Goal: Check status

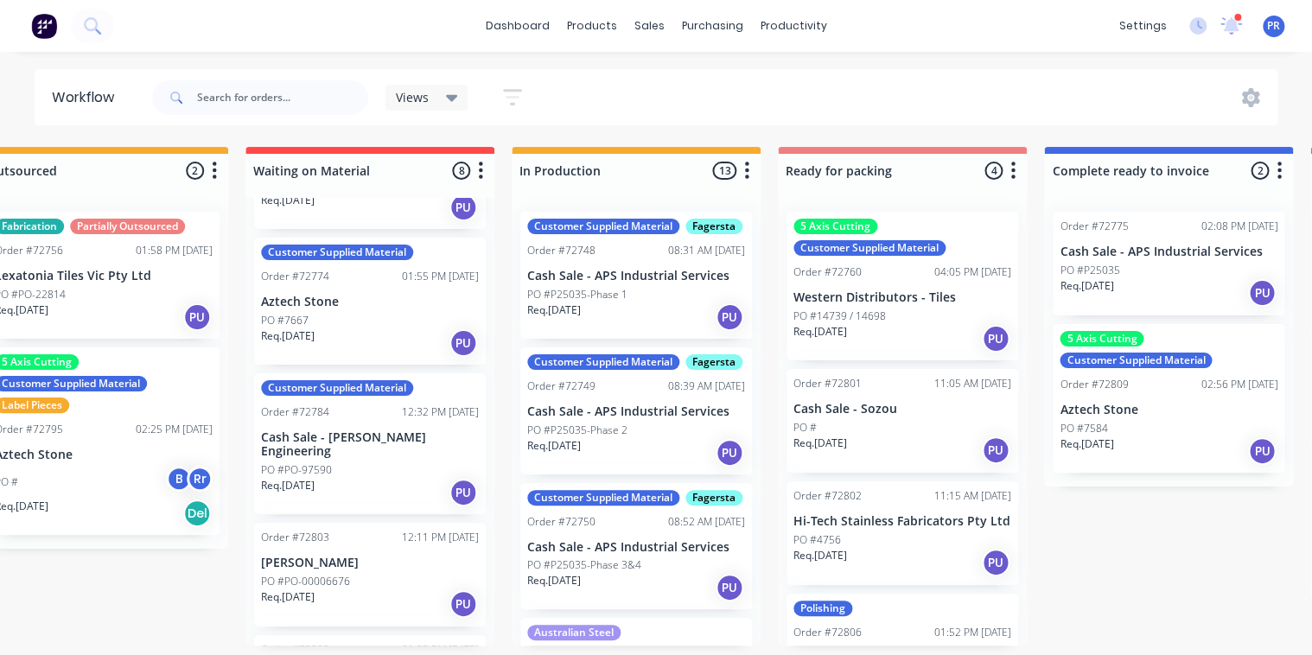
scroll to position [0, 692]
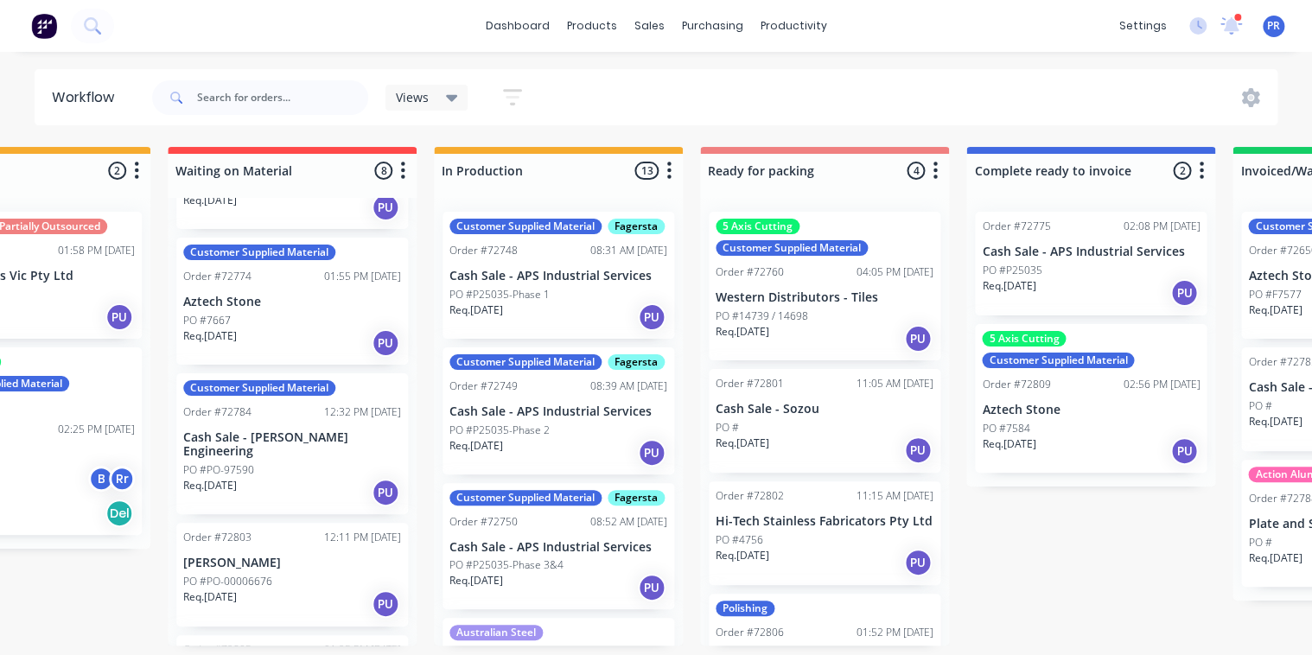
drag, startPoint x: 776, startPoint y: 358, endPoint x: 900, endPoint y: 373, distance: 124.6
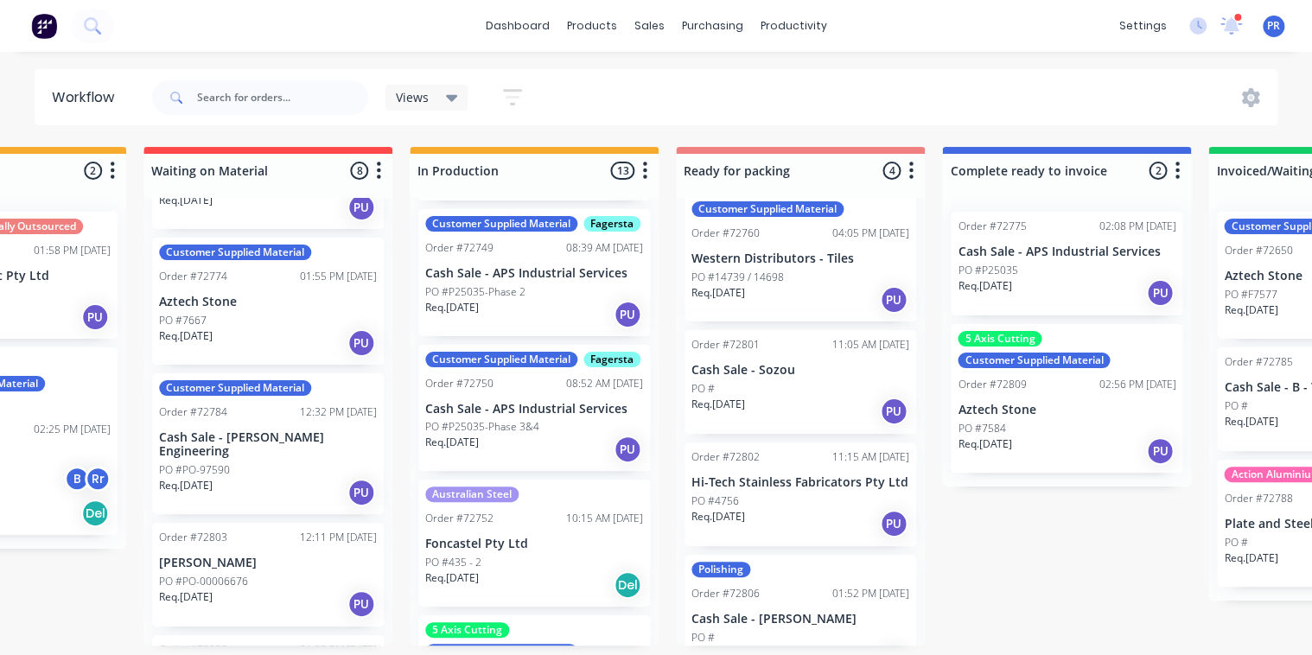
scroll to position [79, 0]
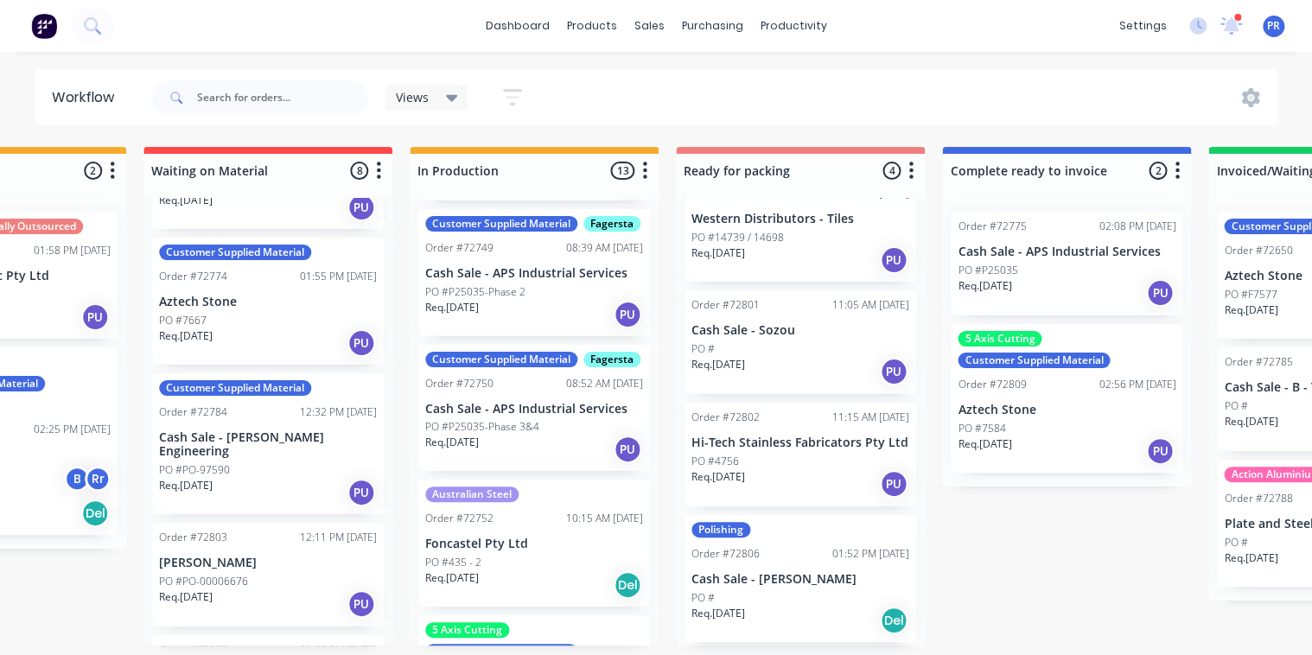
click at [778, 469] on div "Req. [DATE] PU" at bounding box center [800, 483] width 218 height 29
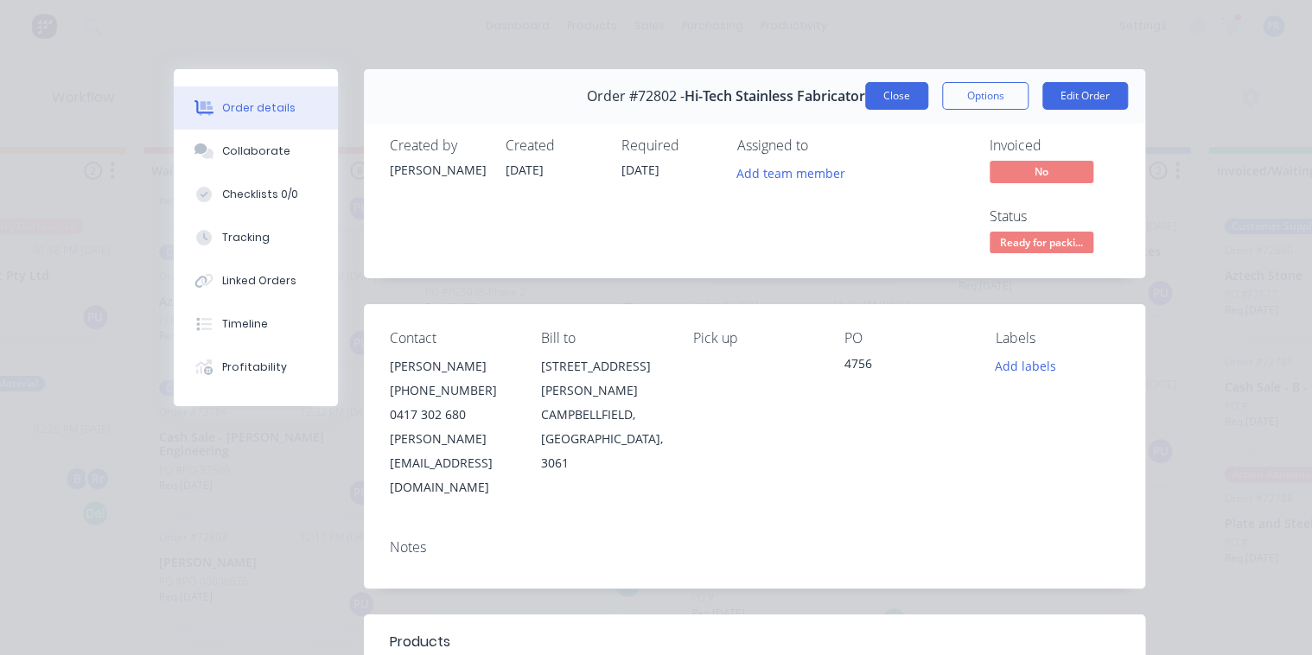
click at [889, 99] on button "Close" at bounding box center [896, 96] width 63 height 28
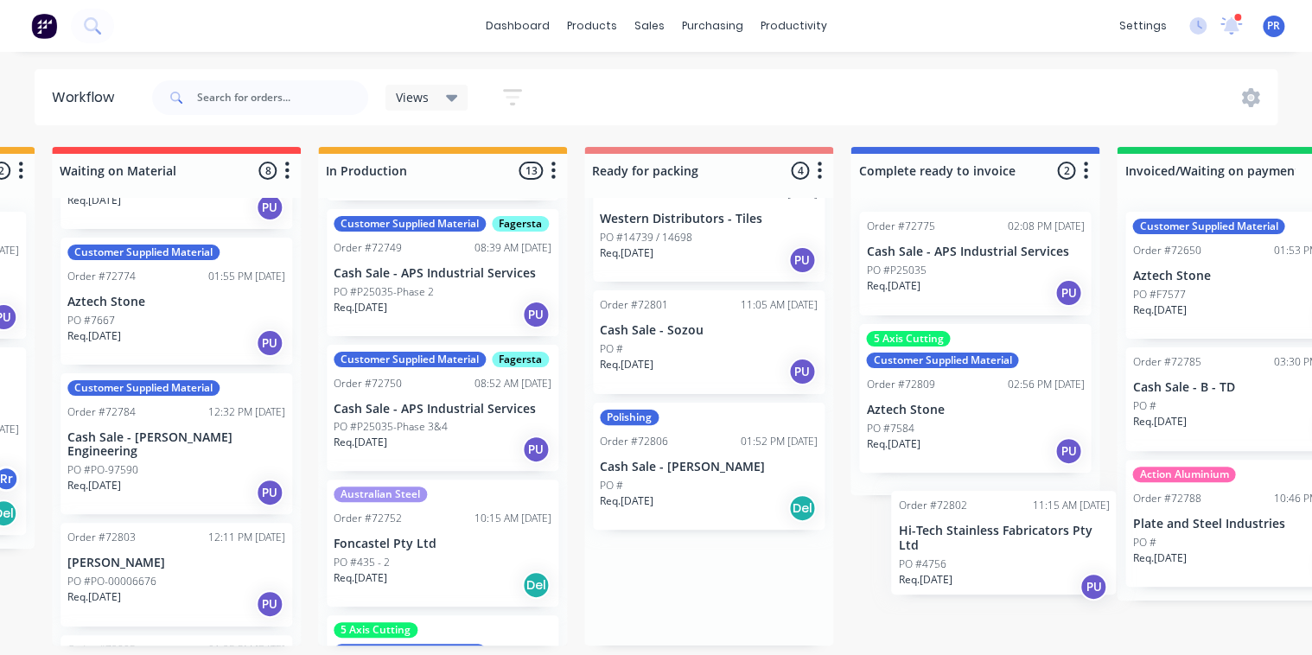
scroll to position [0, 785]
drag, startPoint x: 808, startPoint y: 462, endPoint x: 989, endPoint y: 552, distance: 201.8
click at [989, 552] on div "Submitted 0 Status colour #273444 hex #273444 Save Cancel Summaries Total order…" at bounding box center [768, 396] width 3133 height 499
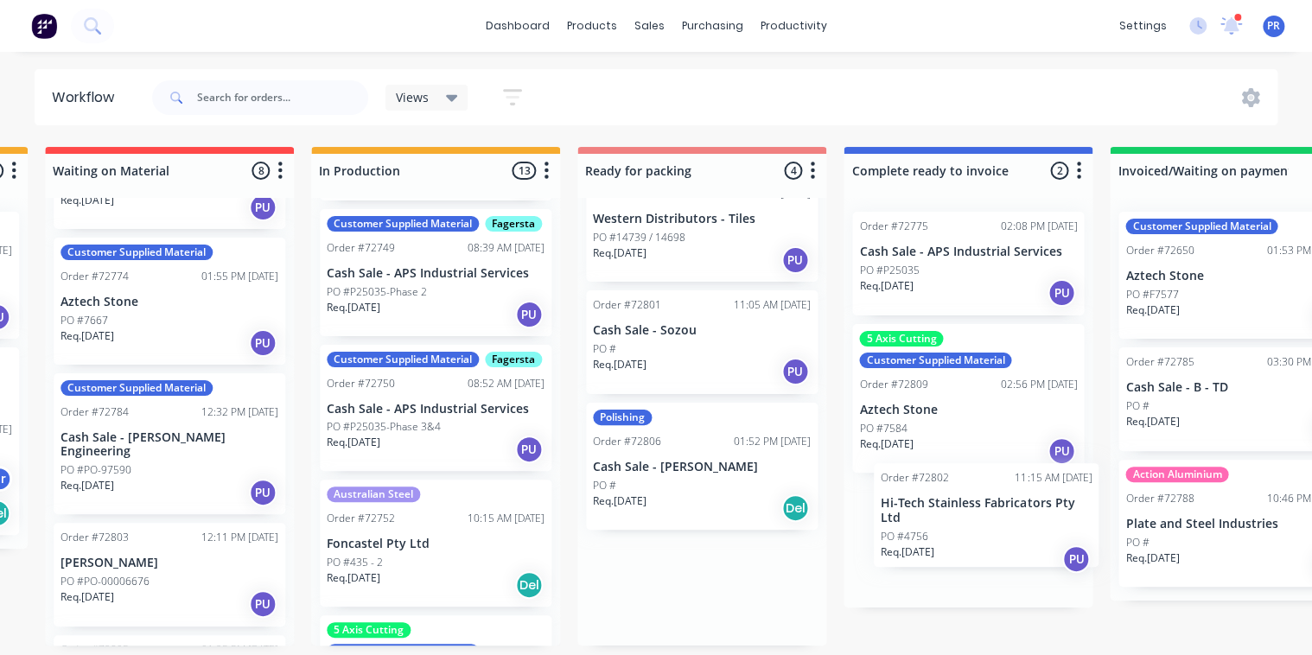
scroll to position [0, 793]
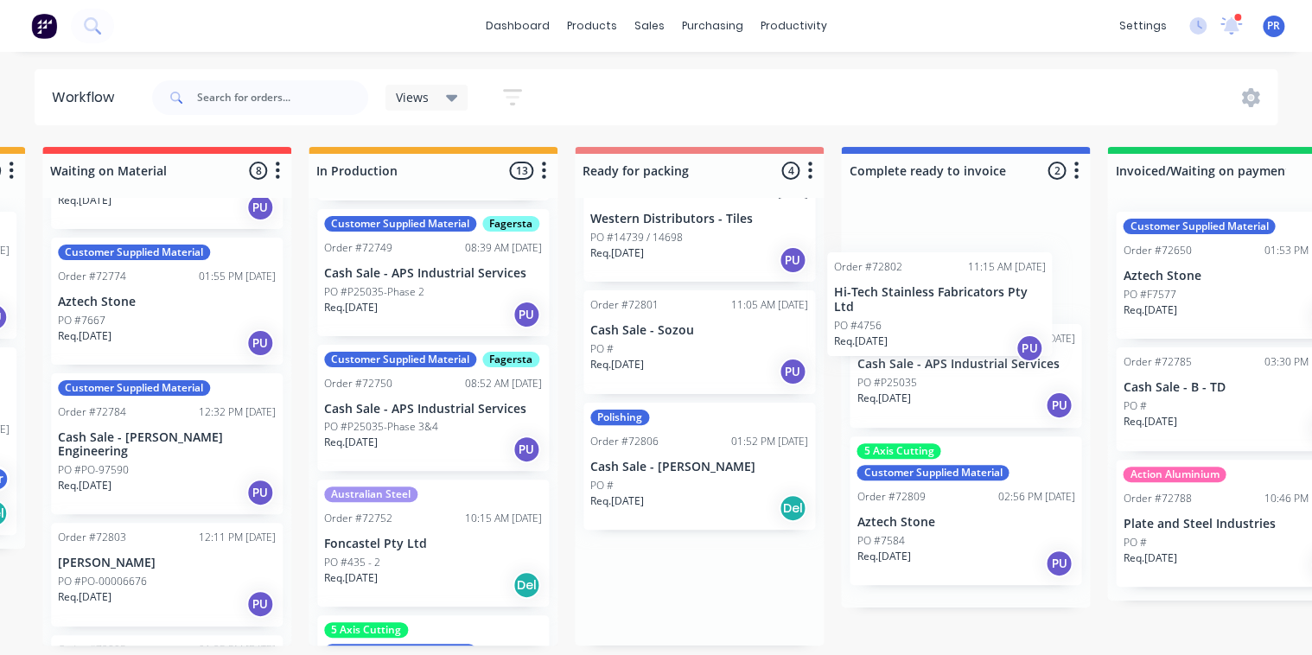
drag, startPoint x: 660, startPoint y: 467, endPoint x: 917, endPoint y: 311, distance: 300.2
click at [908, 319] on div "Submitted 0 Status colour #273444 hex #273444 Save Cancel Summaries Total order…" at bounding box center [760, 396] width 3133 height 499
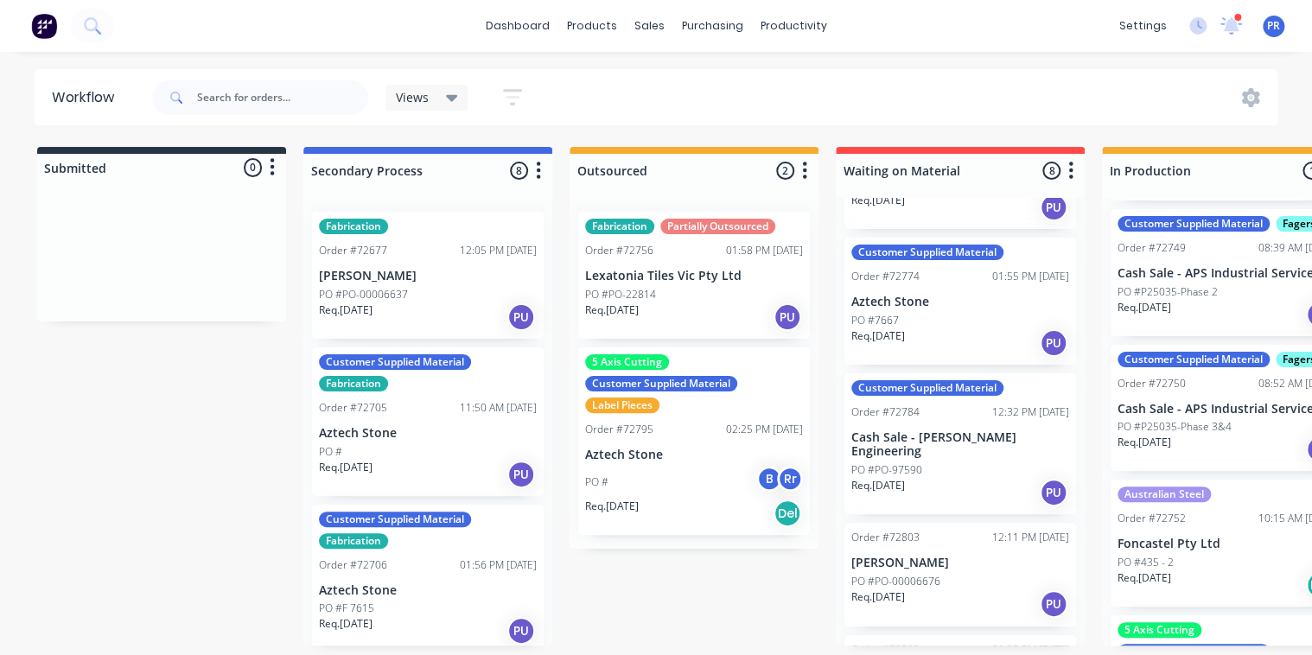
scroll to position [0, 0]
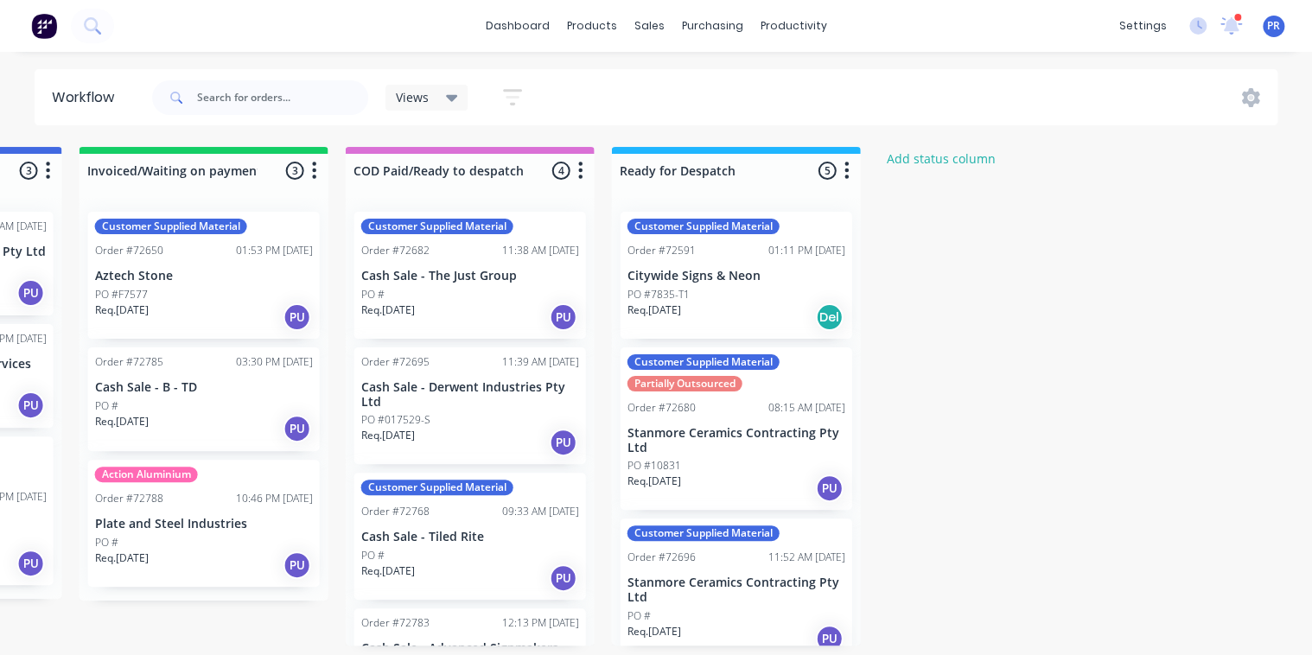
drag, startPoint x: 1041, startPoint y: 483, endPoint x: 1469, endPoint y: 543, distance: 432.8
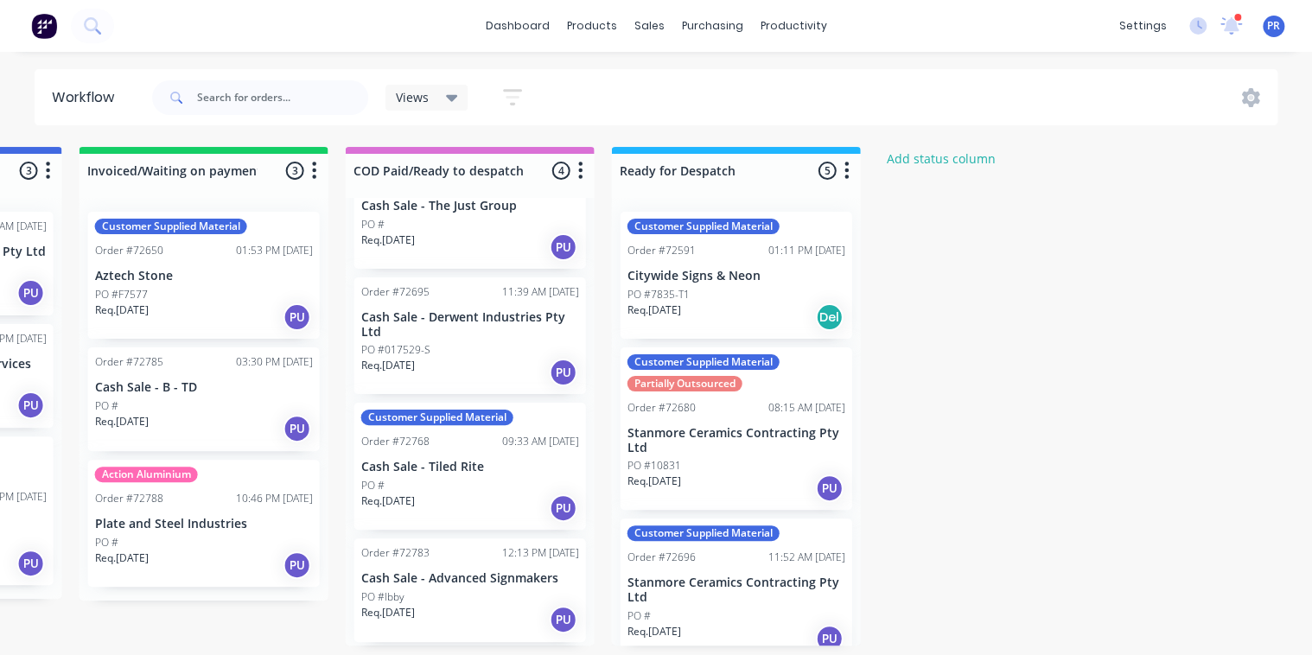
scroll to position [0, 1821]
drag, startPoint x: 798, startPoint y: 457, endPoint x: 849, endPoint y: 446, distance: 52.2
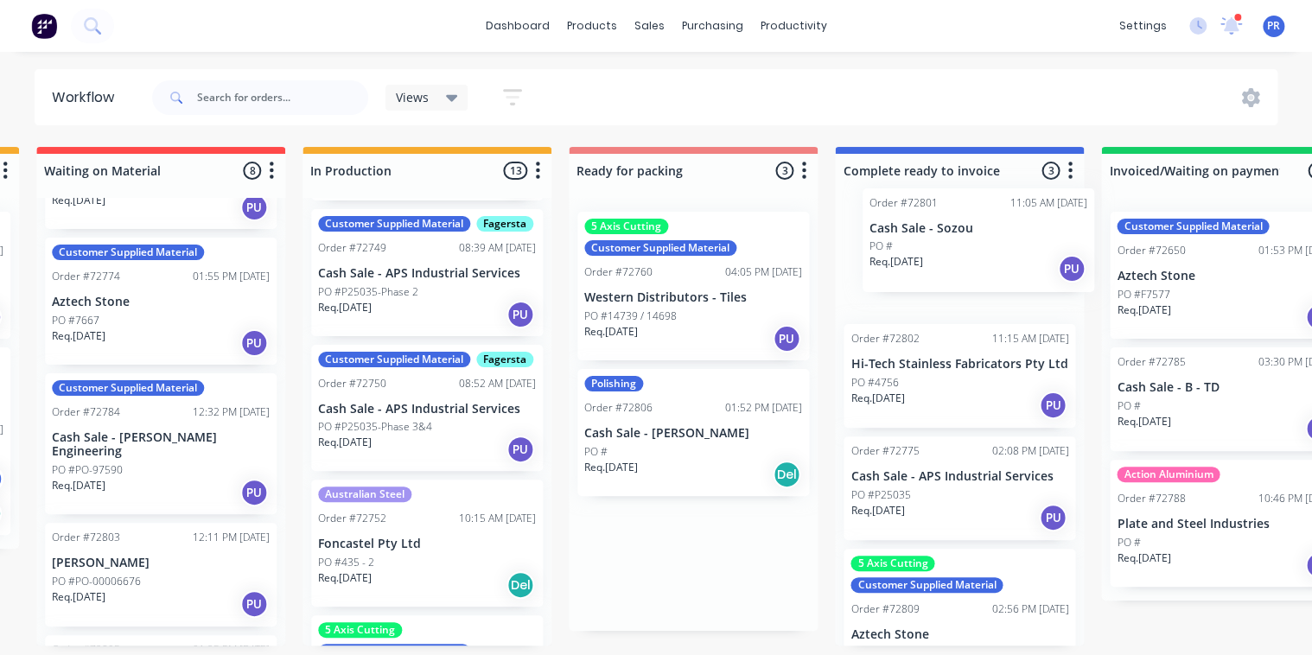
scroll to position [0, 803]
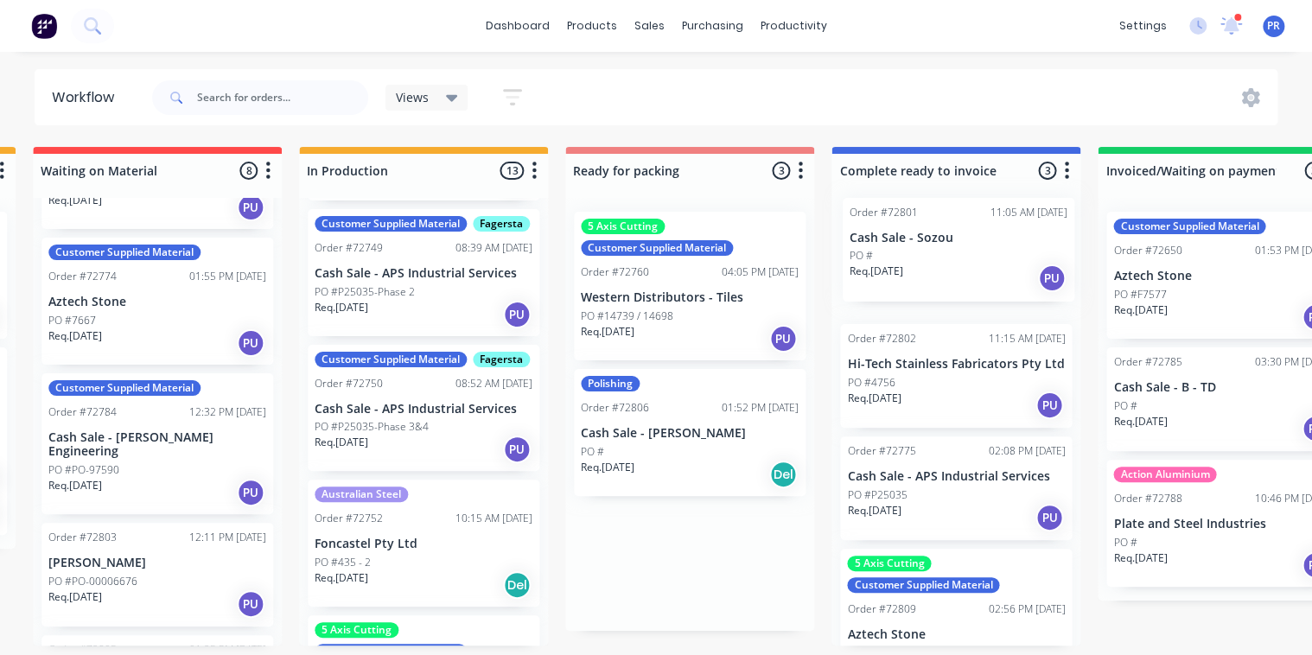
drag, startPoint x: 683, startPoint y: 431, endPoint x: 935, endPoint y: 257, distance: 306.9
click at [935, 257] on div "Submitted 0 Status colour #273444 hex #273444 Save Cancel Summaries Total order…" at bounding box center [750, 396] width 3133 height 499
click at [676, 277] on div "Order #72760 04:05 PM [DATE]" at bounding box center [690, 272] width 218 height 16
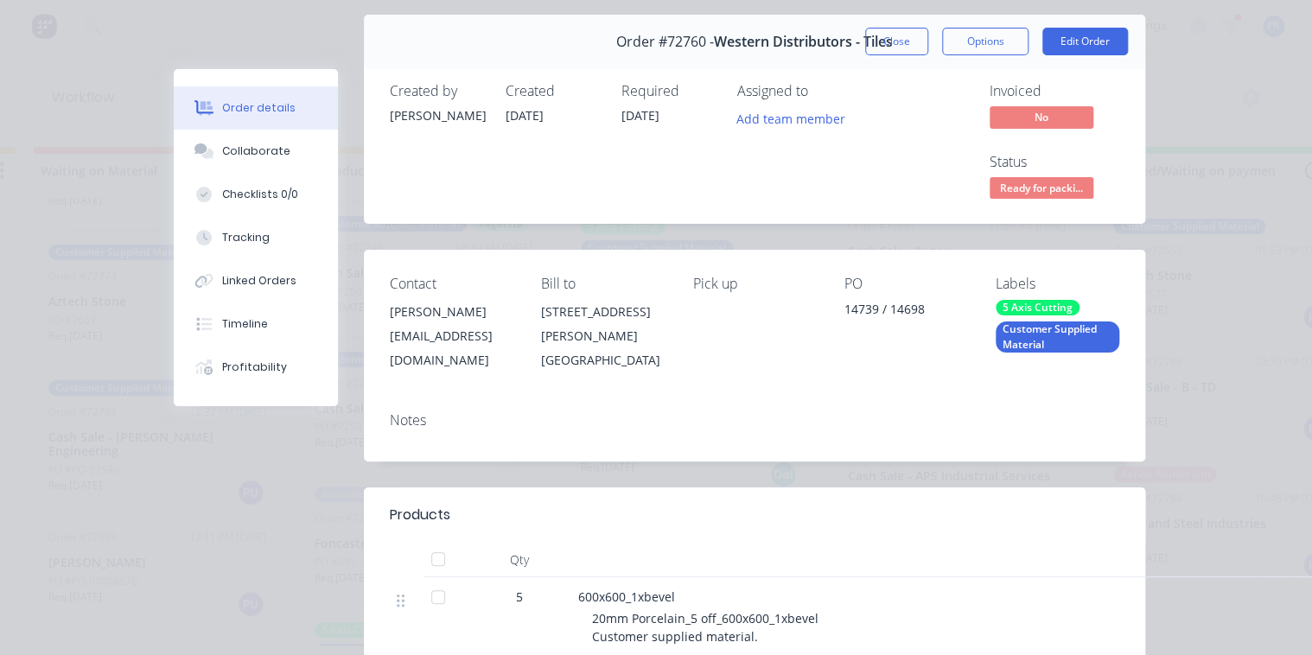
scroll to position [0, 0]
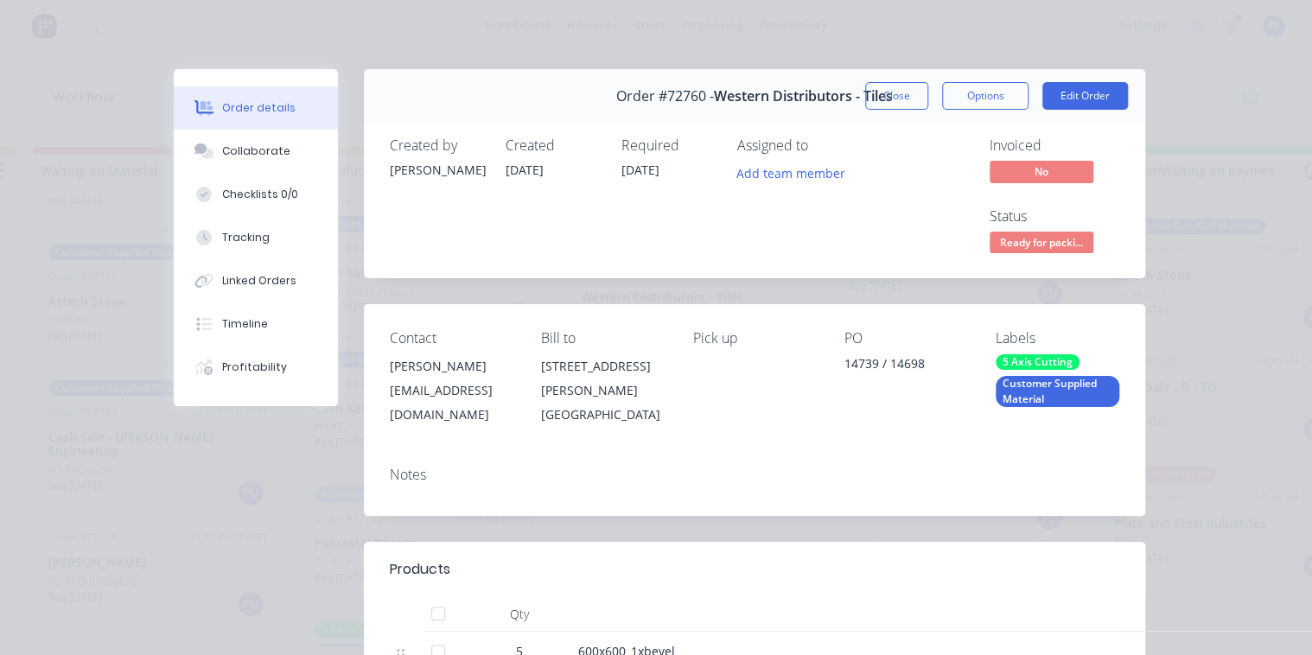
click at [889, 90] on button "Close" at bounding box center [896, 96] width 63 height 28
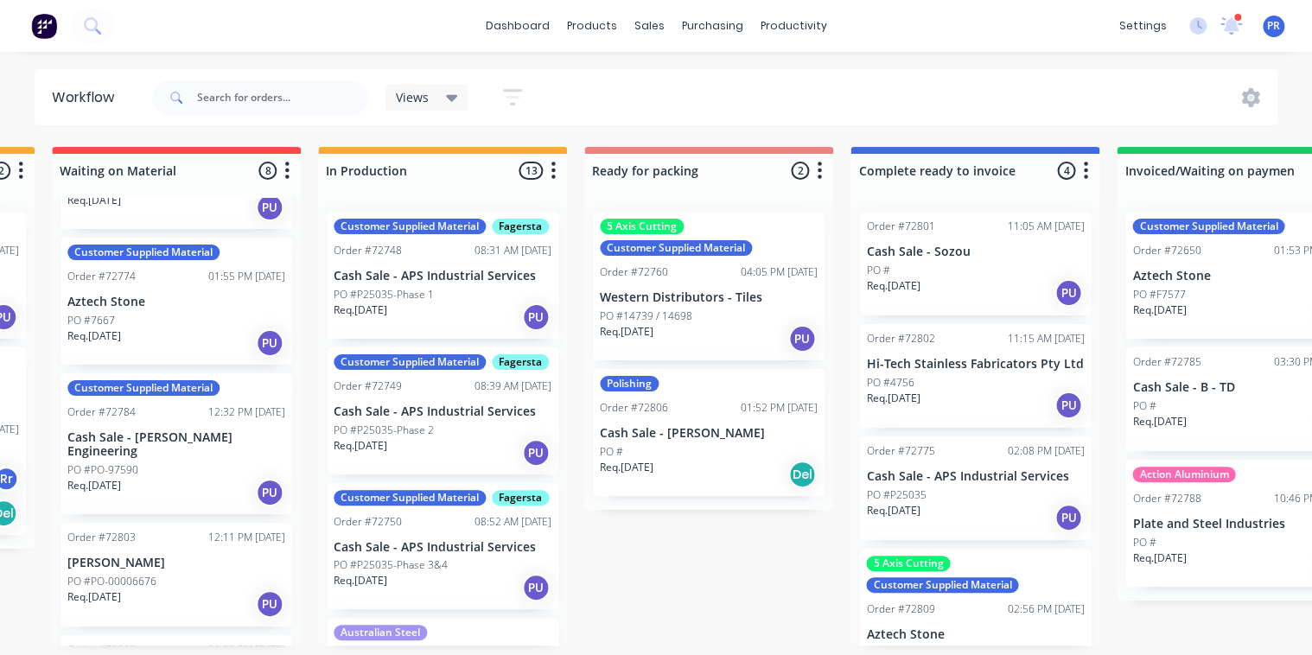
click at [463, 283] on p "Cash Sale - APS Industrial Services" at bounding box center [443, 276] width 218 height 15
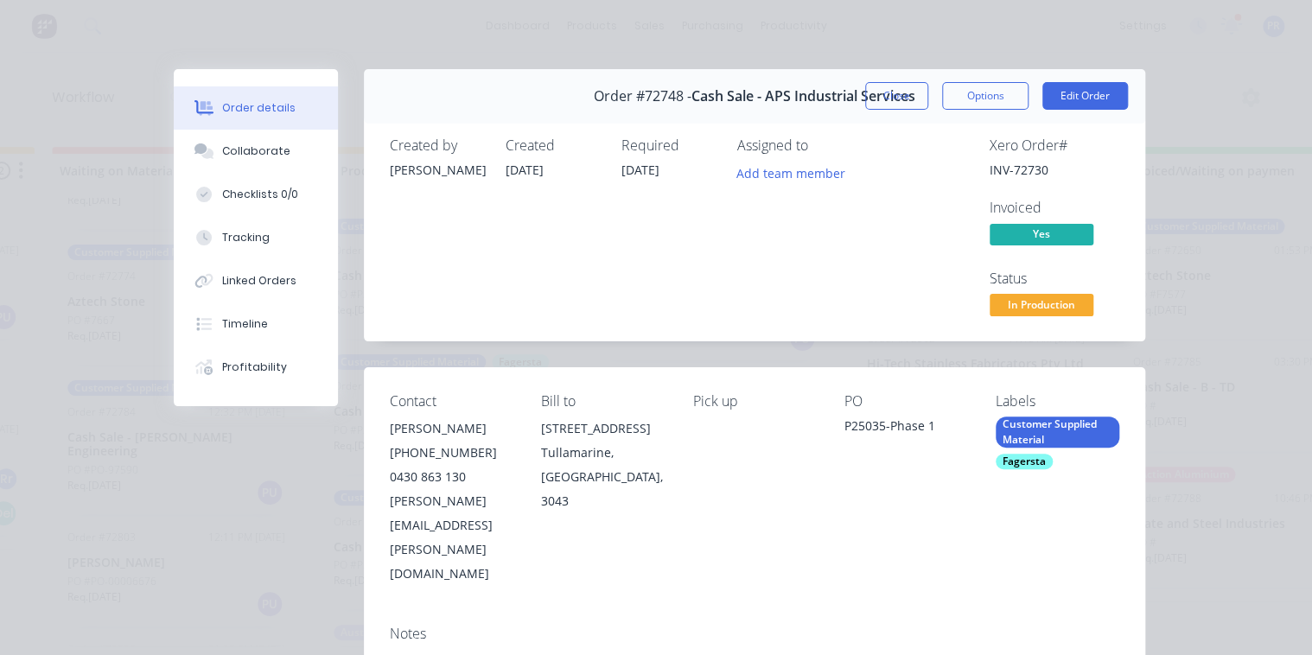
click at [894, 93] on button "Close" at bounding box center [896, 96] width 63 height 28
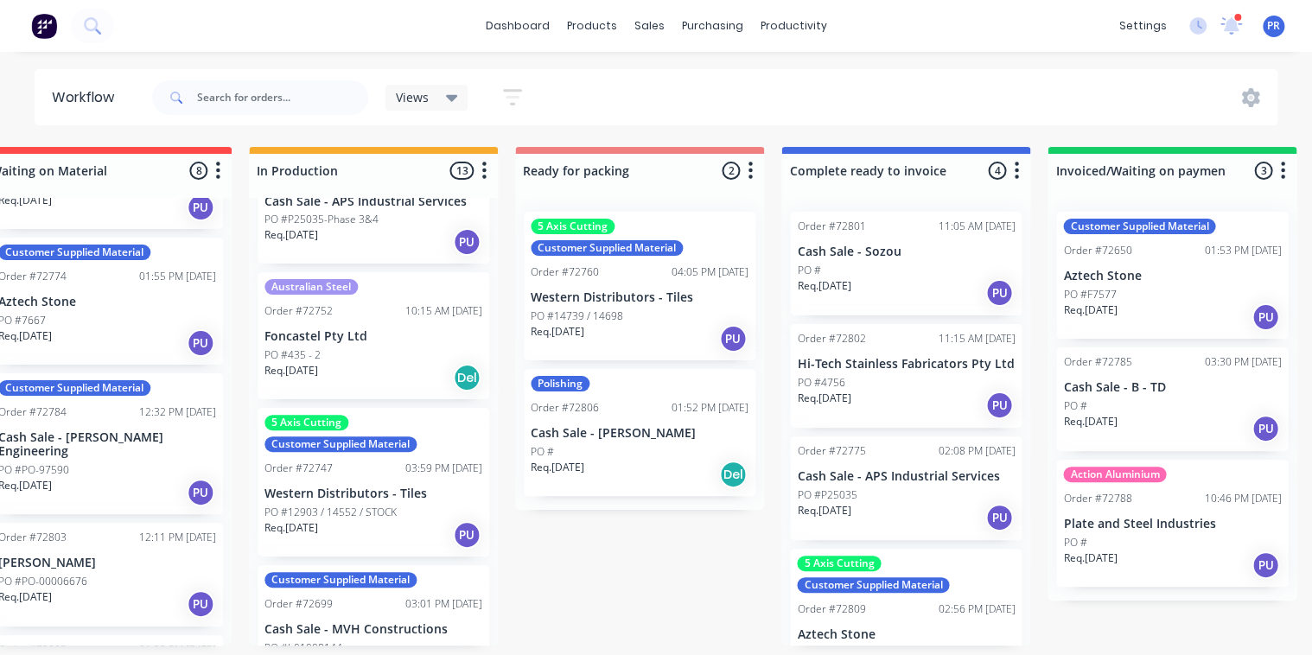
scroll to position [207, 0]
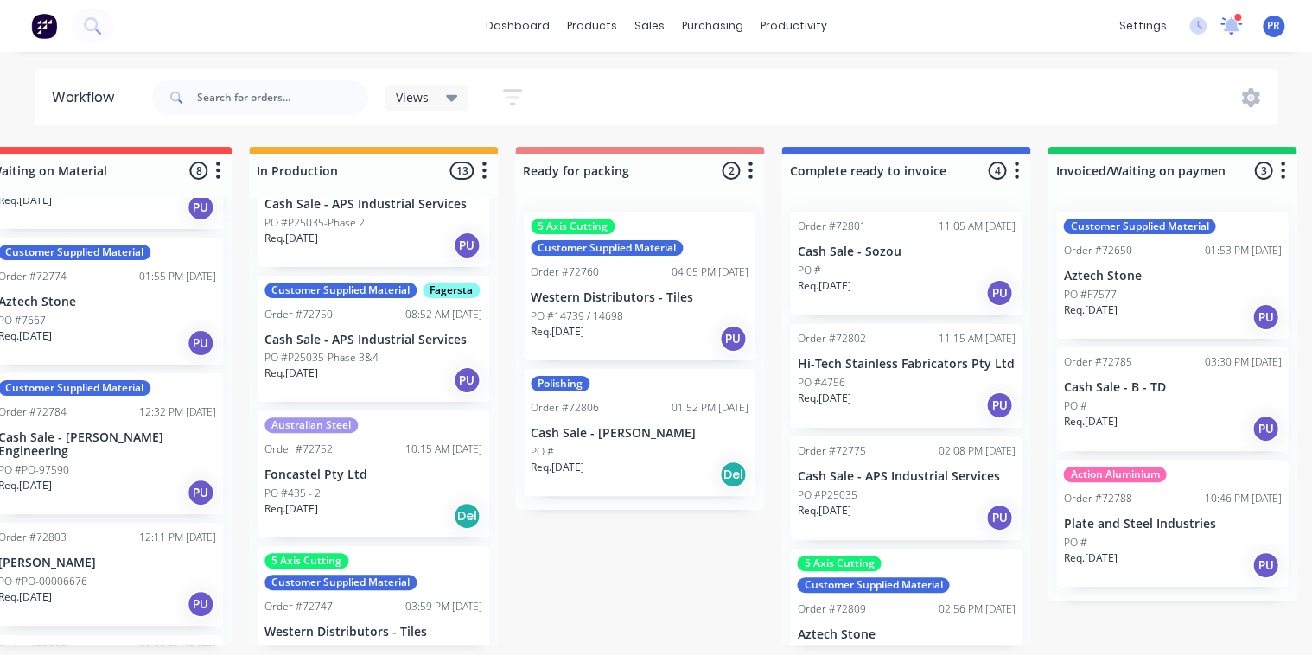
click at [1233, 24] on icon at bounding box center [1231, 24] width 16 height 16
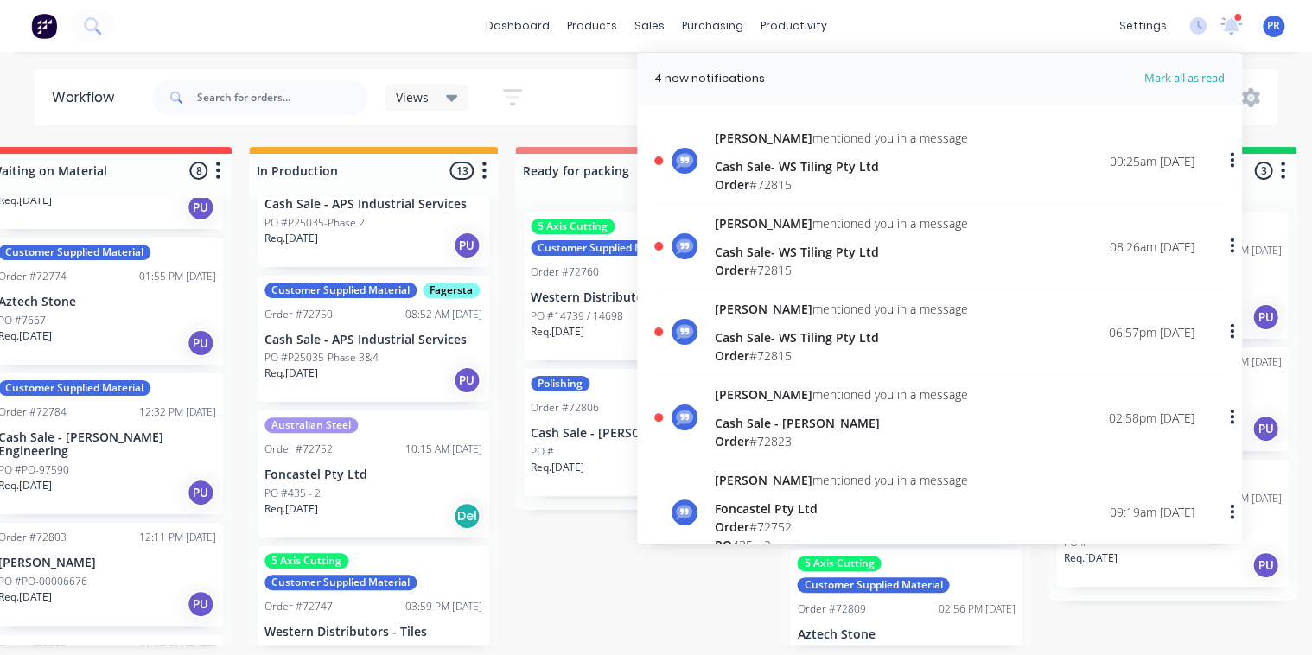
click at [1284, 169] on icon "button" at bounding box center [1282, 171] width 5 height 22
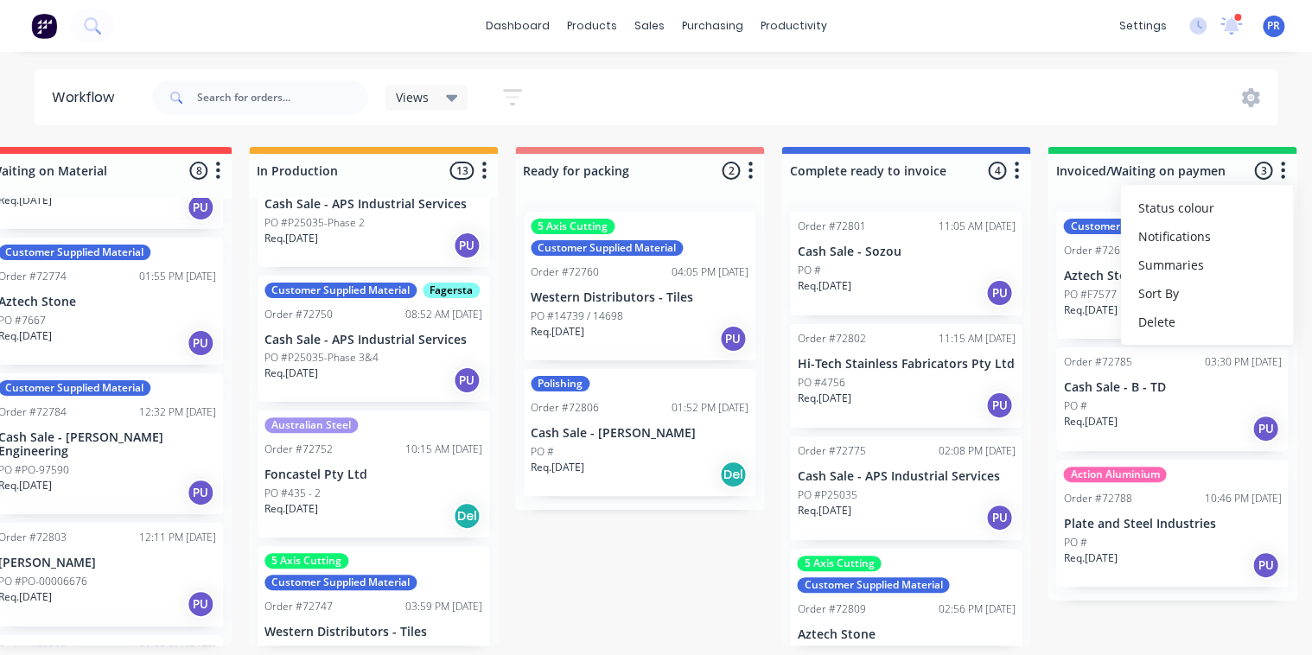
click at [1278, 166] on button "button" at bounding box center [1282, 171] width 21 height 21
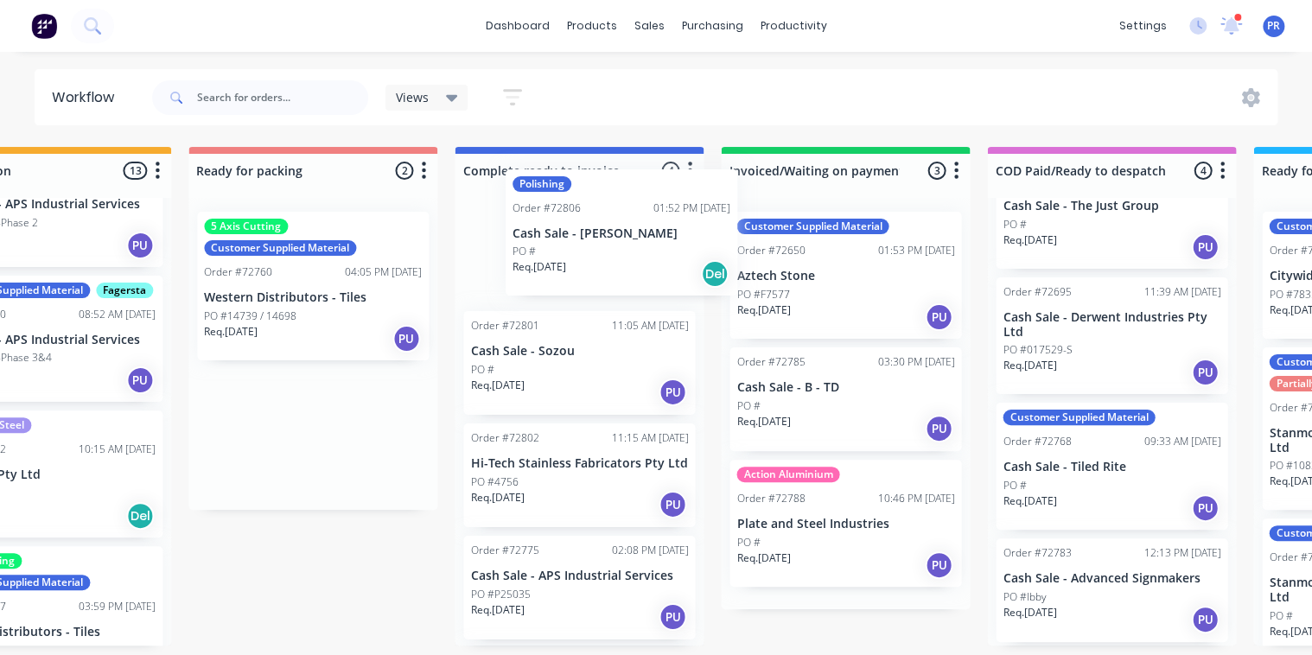
scroll to position [0, 7]
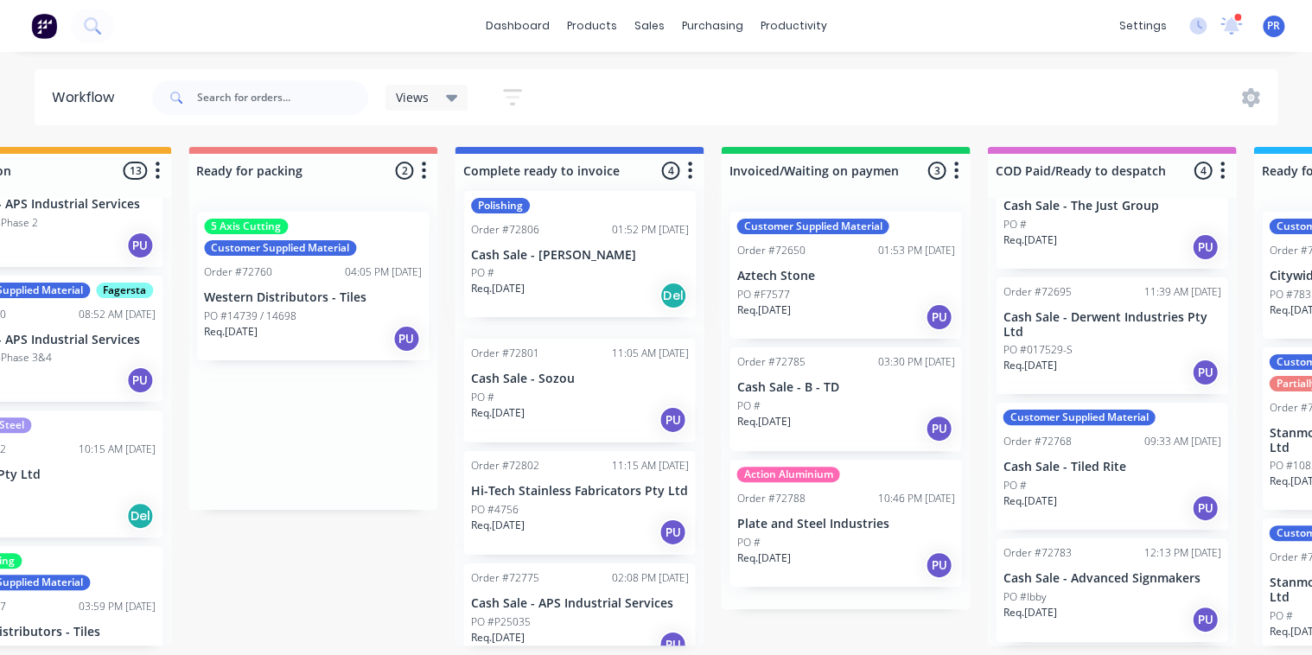
drag, startPoint x: 629, startPoint y: 443, endPoint x: 557, endPoint y: 262, distance: 195.2
click at [557, 262] on div "Submitted 0 Status colour #273444 hex #273444 Save Cancel Summaries Total order…" at bounding box center [373, 396] width 3133 height 499
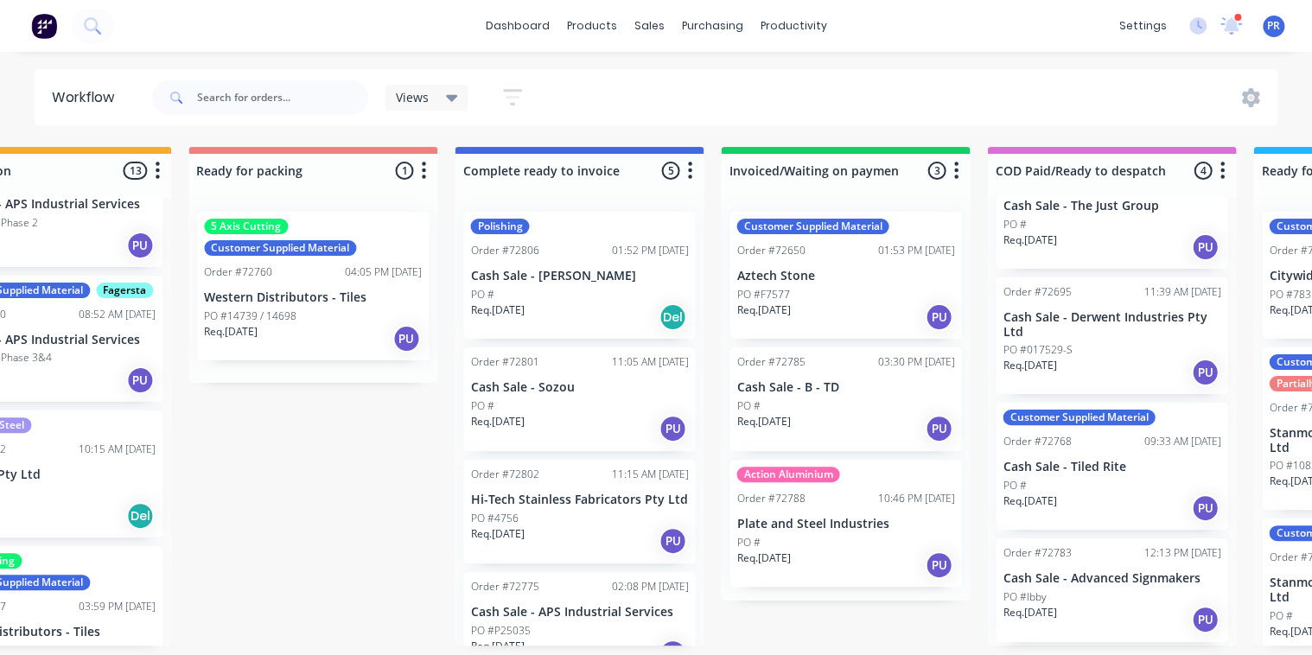
scroll to position [0, 0]
